Goal: Check status: Check status

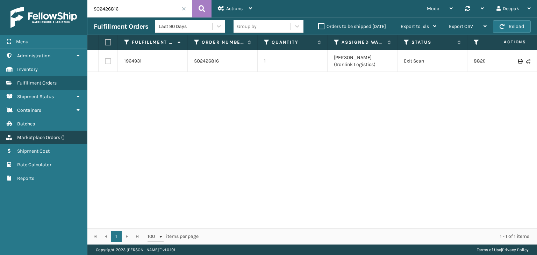
click at [33, 139] on span "Marketplace Orders" at bounding box center [38, 138] width 43 height 6
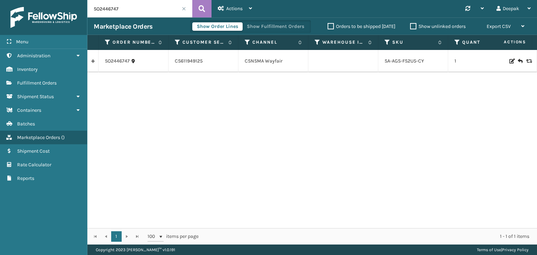
click at [131, 11] on input "SO2446747" at bounding box center [139, 8] width 105 height 17
paste input "7118"
type input "SO2447118"
click at [209, 10] on button at bounding box center [201, 8] width 19 height 17
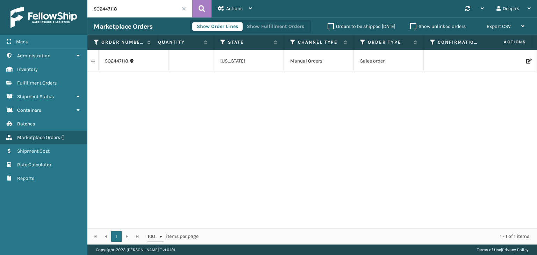
scroll to position [0, 355]
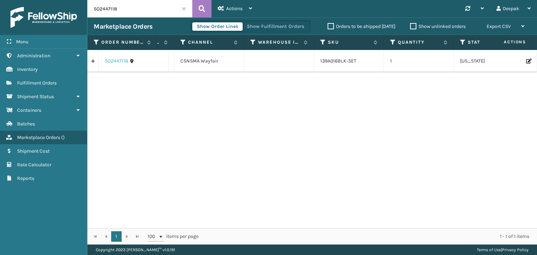
click at [122, 62] on link "SO2447118" at bounding box center [116, 61] width 23 height 7
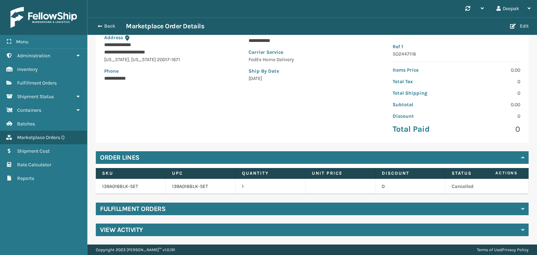
click at [215, 209] on div "Fulfillment Orders" at bounding box center [312, 209] width 433 height 13
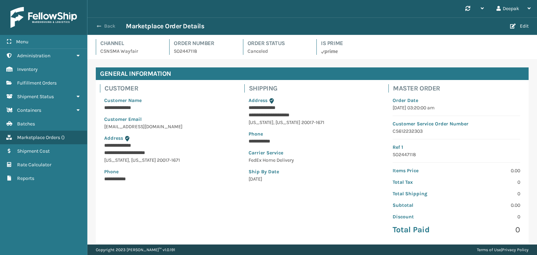
click at [99, 26] on span "button" at bounding box center [99, 26] width 4 height 5
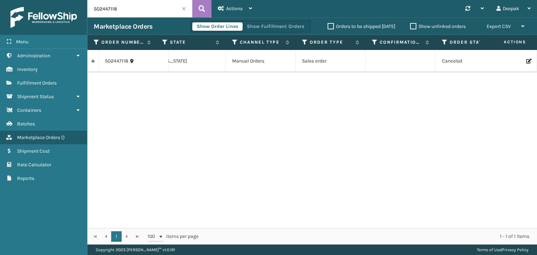
scroll to position [0, 372]
